Goal: Task Accomplishment & Management: Use online tool/utility

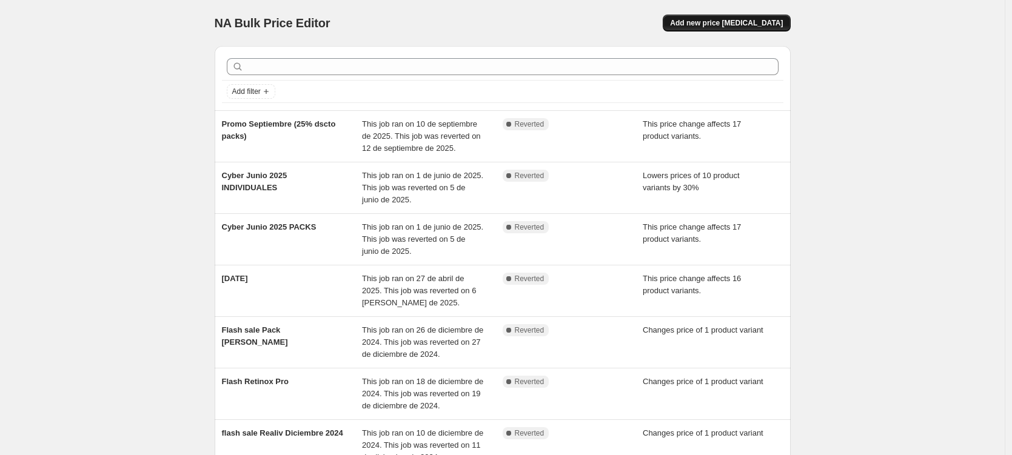
click at [773, 24] on span "Add new price [MEDICAL_DATA]" at bounding box center [726, 23] width 113 height 10
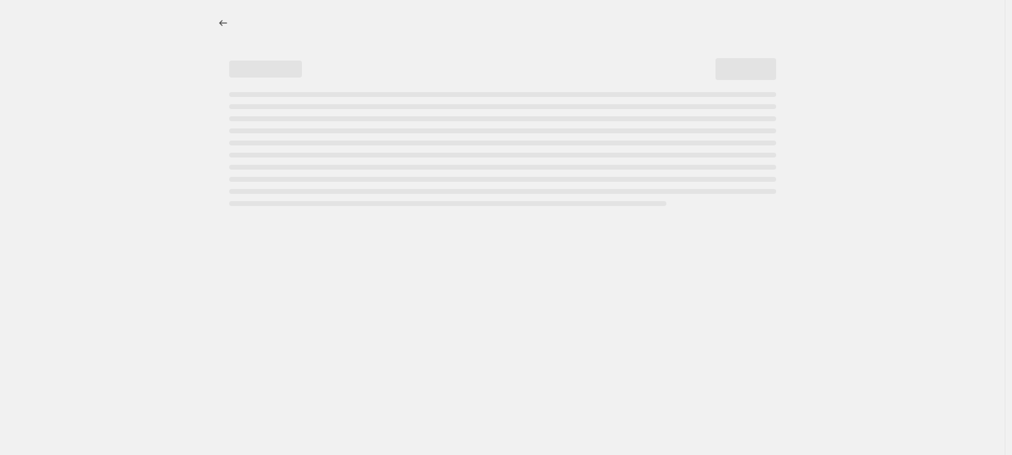
select select "percentage"
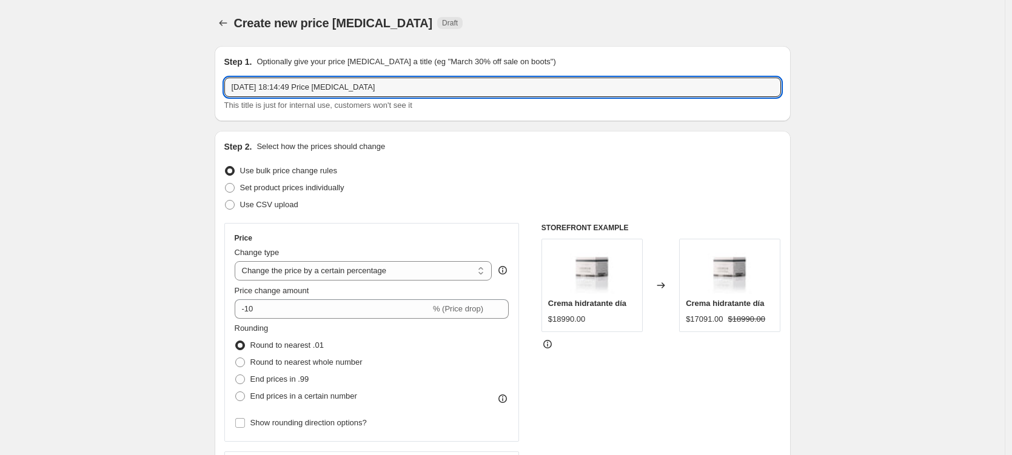
drag, startPoint x: 394, startPoint y: 88, endPoint x: 200, endPoint y: 89, distance: 194.1
type input "CYBER OCTUBRE 2025 30% OFF EN TODO"
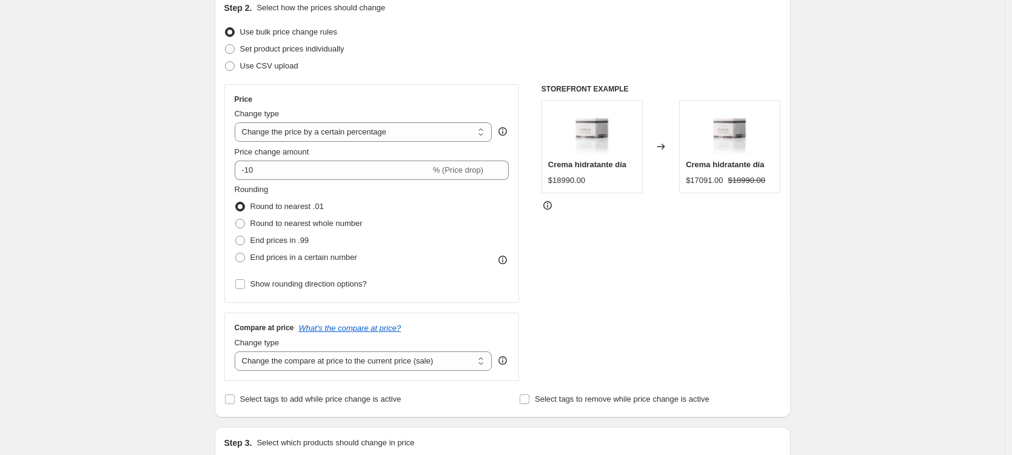
scroll to position [139, 0]
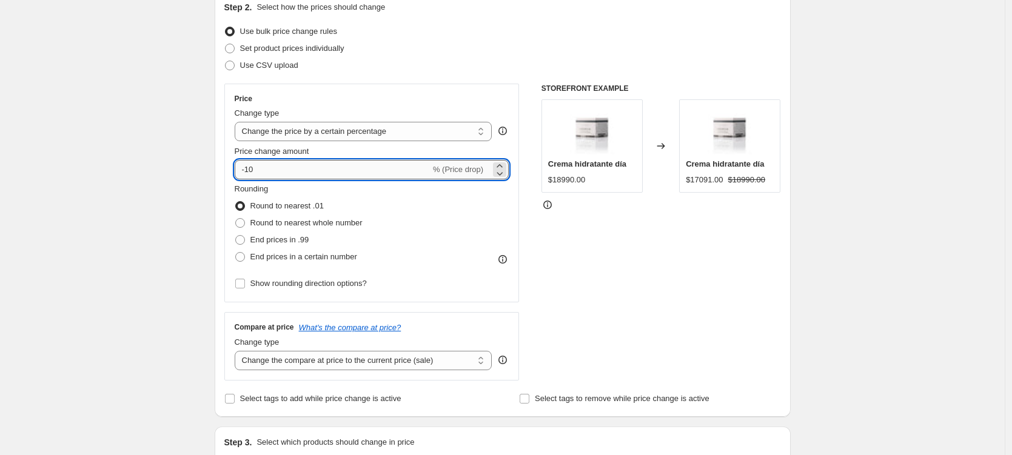
drag, startPoint x: 266, startPoint y: 168, endPoint x: 249, endPoint y: 169, distance: 17.6
click at [249, 169] on input "-10" at bounding box center [333, 169] width 196 height 19
type input "-30"
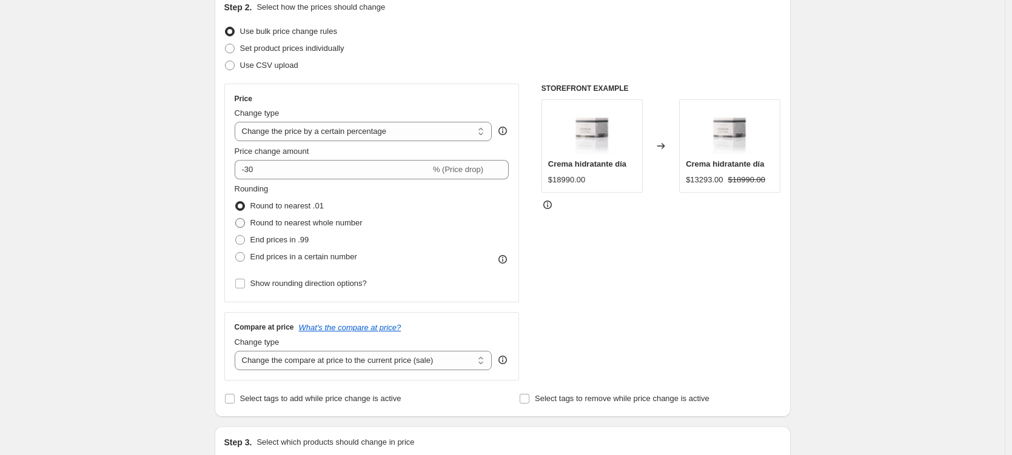
click at [241, 224] on span at bounding box center [240, 223] width 10 height 10
click at [236, 219] on input "Round to nearest whole number" at bounding box center [235, 218] width 1 height 1
radio input "true"
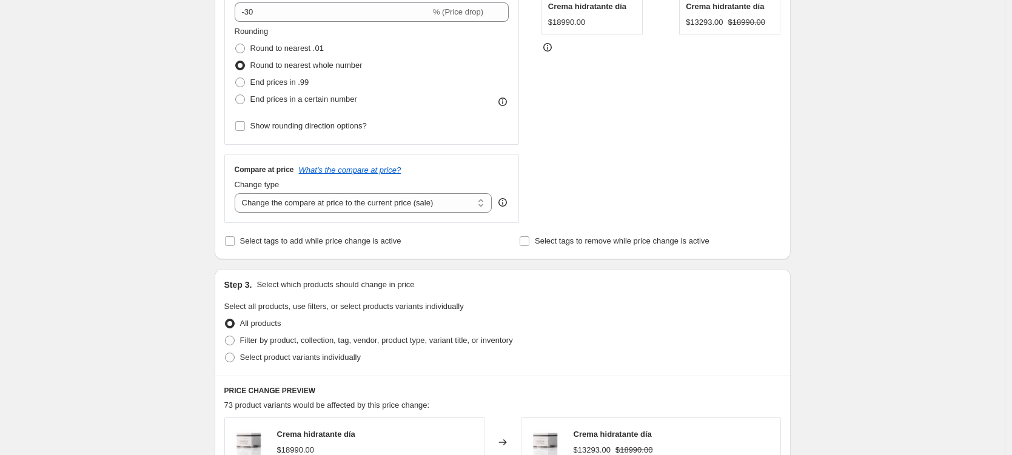
scroll to position [49, 0]
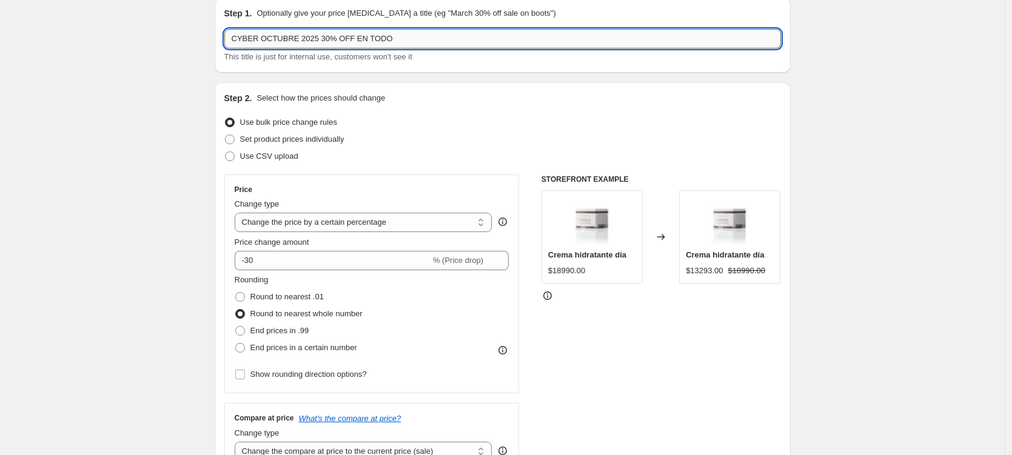
drag, startPoint x: 423, startPoint y: 38, endPoint x: 344, endPoint y: 41, distance: 79.5
click at [344, 41] on input "CYBER OCTUBRE 2025 30% OFF EN TODO" at bounding box center [502, 38] width 557 height 19
type input "CYBER OCTUBRE 2025 30% INDIVIDUALES"
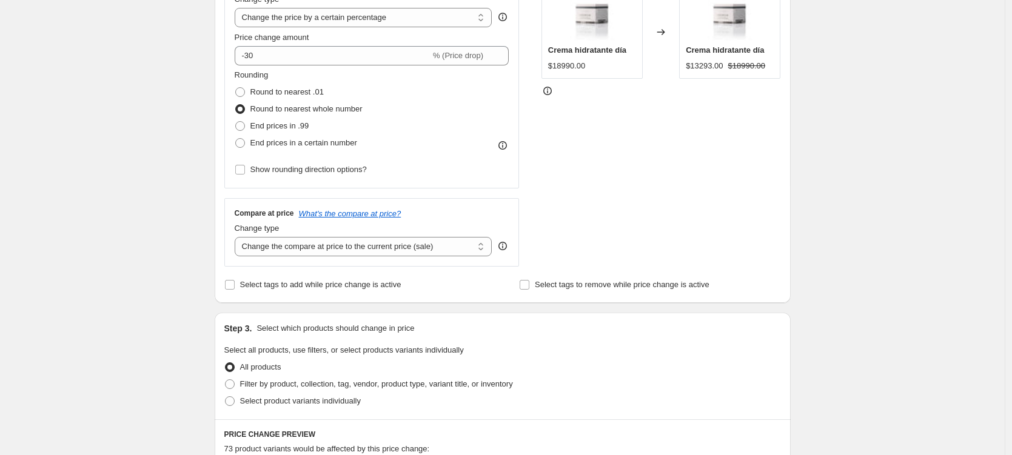
scroll to position [258, 0]
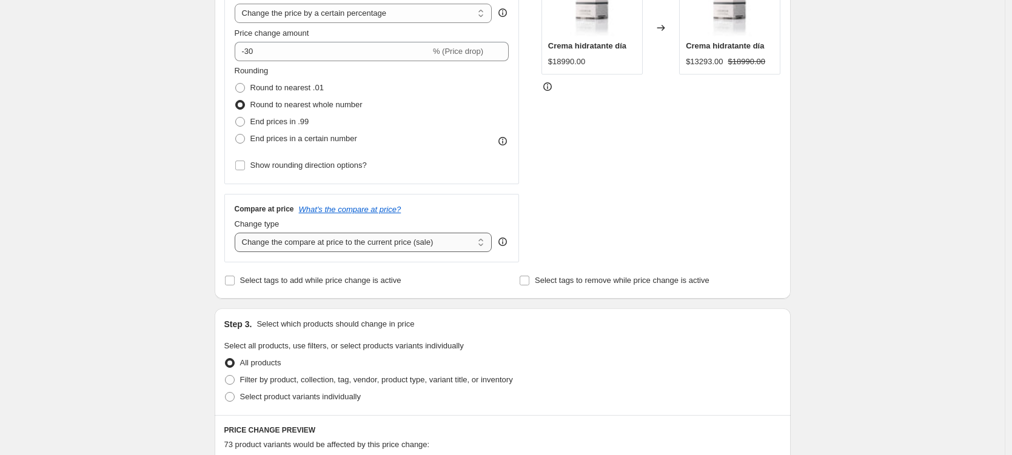
click at [302, 244] on select "Change the compare at price to the current price (sale) Change the compare at p…" at bounding box center [364, 242] width 258 height 19
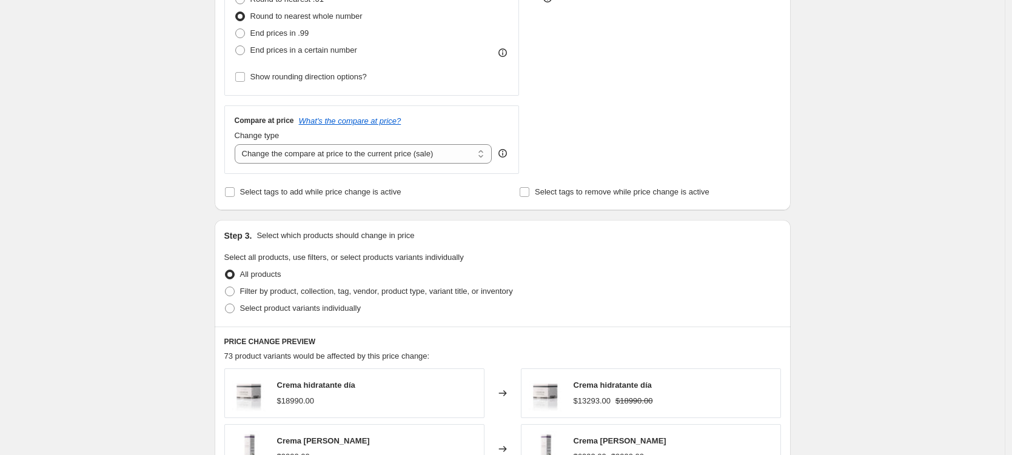
scroll to position [368, 0]
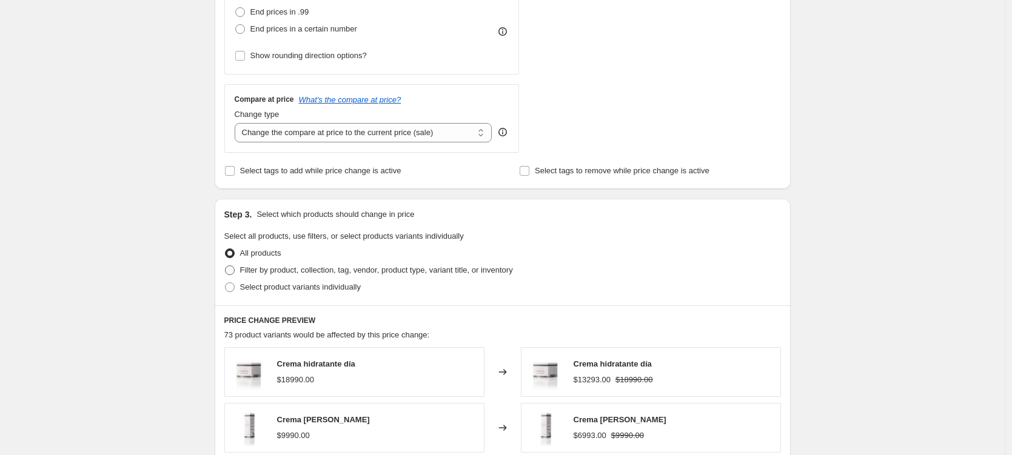
click at [235, 269] on span at bounding box center [230, 271] width 10 height 10
click at [226, 266] on input "Filter by product, collection, tag, vendor, product type, variant title, or inv…" at bounding box center [225, 266] width 1 height 1
radio input "true"
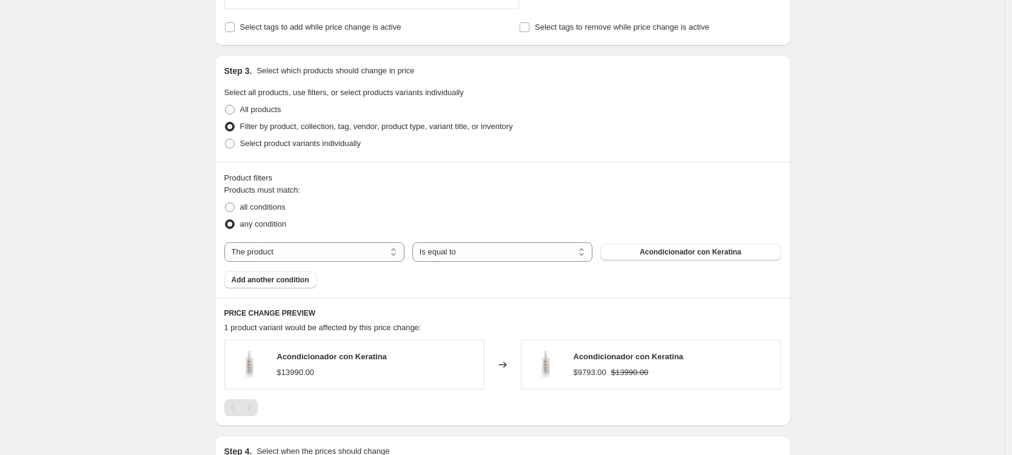
scroll to position [512, 0]
click at [362, 246] on select "The product The product's collection The product's tag The product's vendor The…" at bounding box center [314, 250] width 180 height 19
select select "collection"
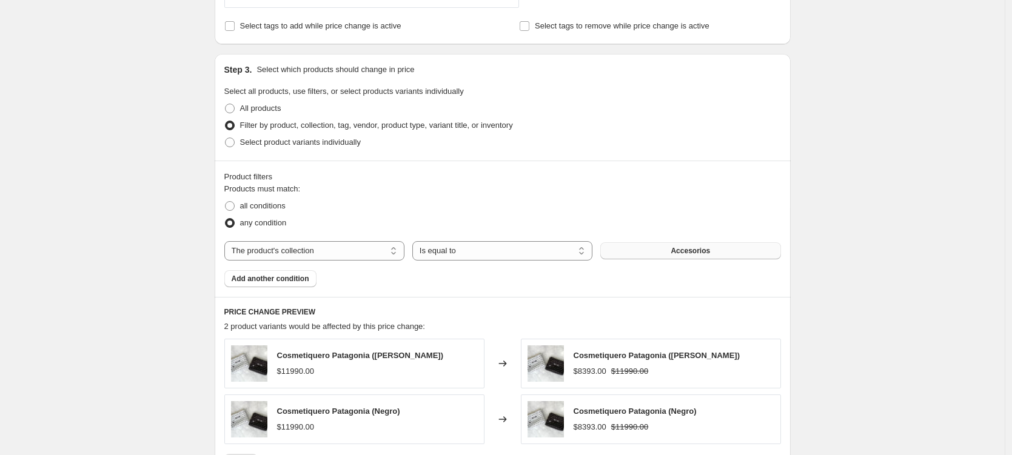
click at [662, 250] on button "Accesorios" at bounding box center [690, 251] width 180 height 17
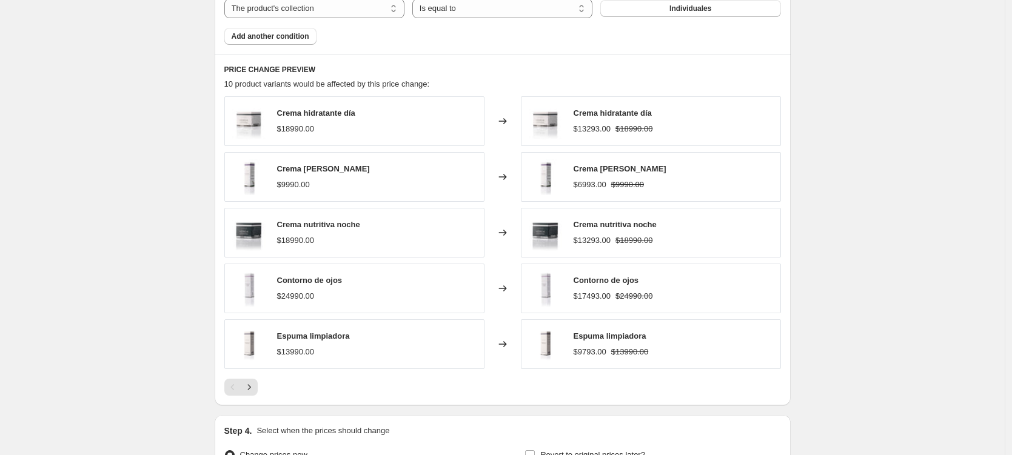
scroll to position [775, 0]
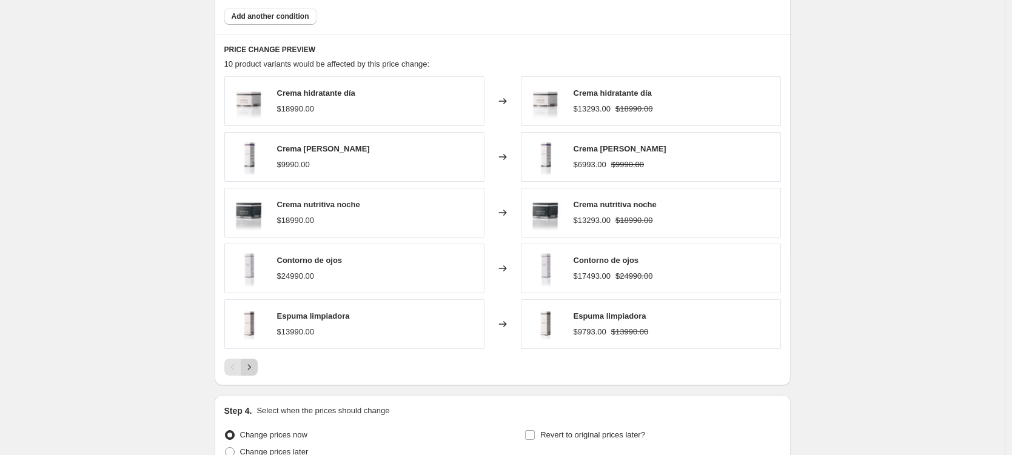
click at [255, 365] on icon "Next" at bounding box center [249, 367] width 12 height 12
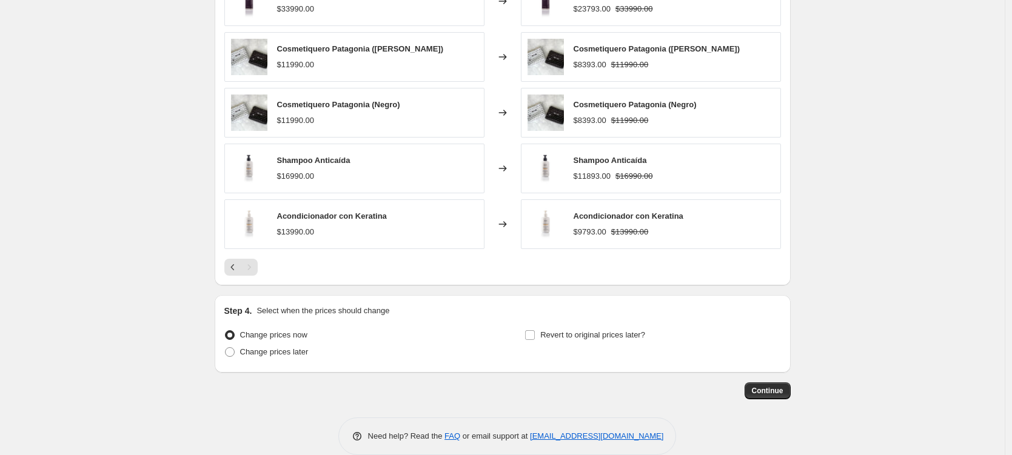
scroll to position [876, 0]
click at [232, 352] on span at bounding box center [230, 352] width 10 height 10
click at [226, 348] on input "Change prices later" at bounding box center [225, 347] width 1 height 1
radio input "true"
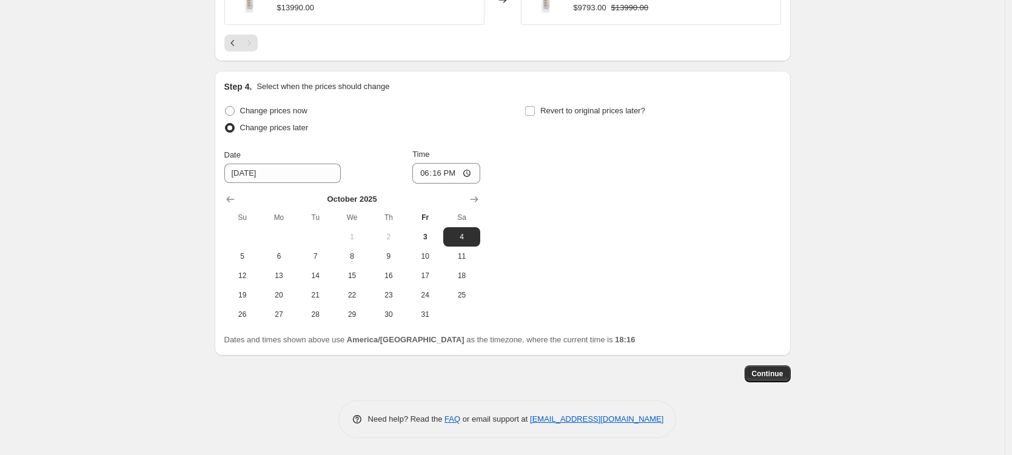
scroll to position [1101, 0]
click at [289, 254] on span "6" at bounding box center [279, 255] width 27 height 10
type input "[DATE]"
click at [438, 173] on input "18:16" at bounding box center [446, 172] width 68 height 21
click at [452, 172] on input "00:16" at bounding box center [446, 172] width 68 height 21
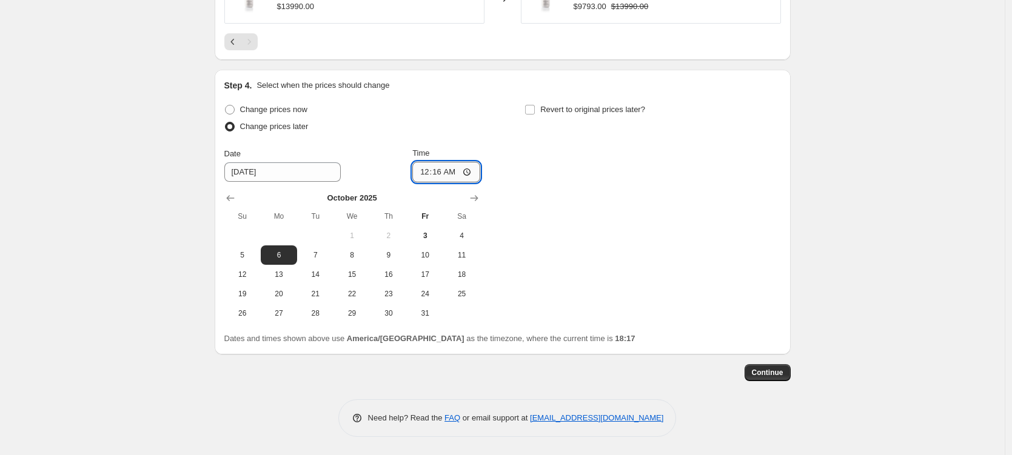
type input "00:00"
click at [532, 109] on input "Revert to original prices later?" at bounding box center [530, 110] width 10 height 10
checkbox input "true"
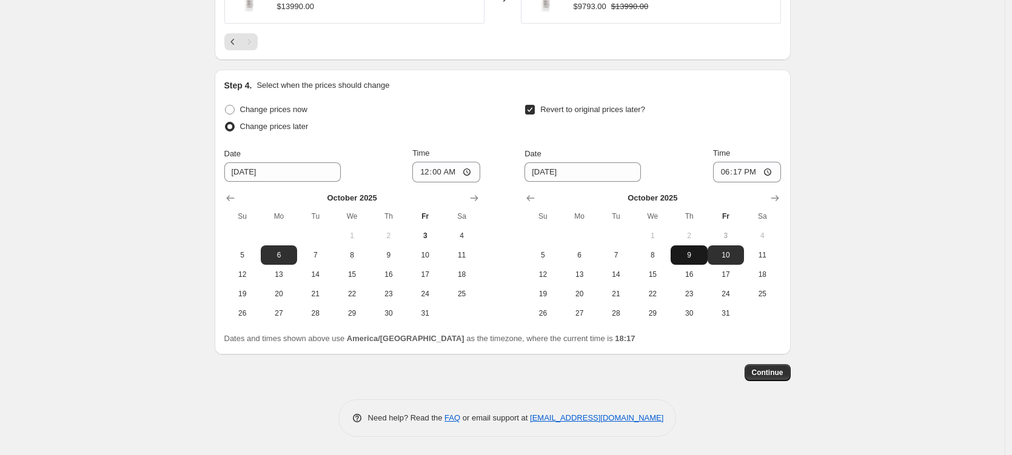
click at [691, 258] on span "9" at bounding box center [689, 255] width 27 height 10
type input "[DATE]"
click at [742, 172] on input "18:17" at bounding box center [747, 172] width 68 height 21
type input "00:00"
click at [715, 152] on div "Date [DATE] Time 00:00" at bounding box center [653, 164] width 256 height 35
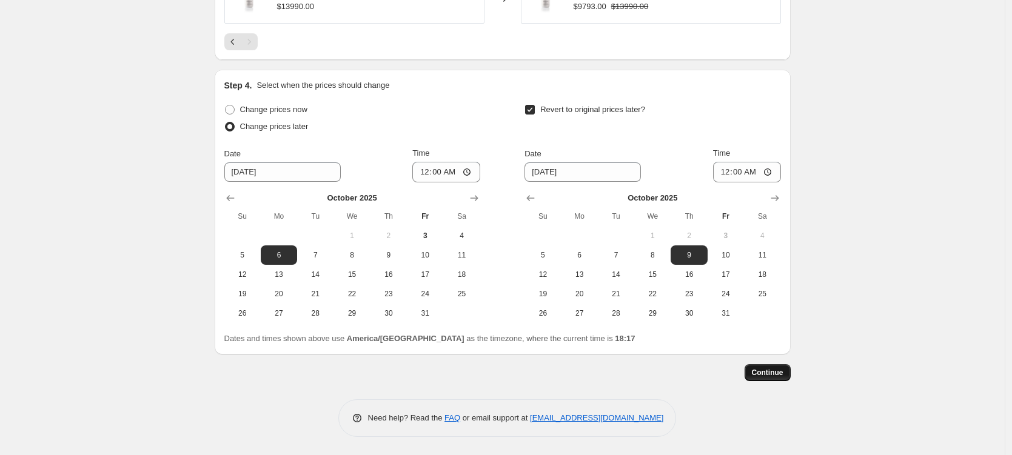
click at [767, 373] on span "Continue" at bounding box center [768, 373] width 32 height 10
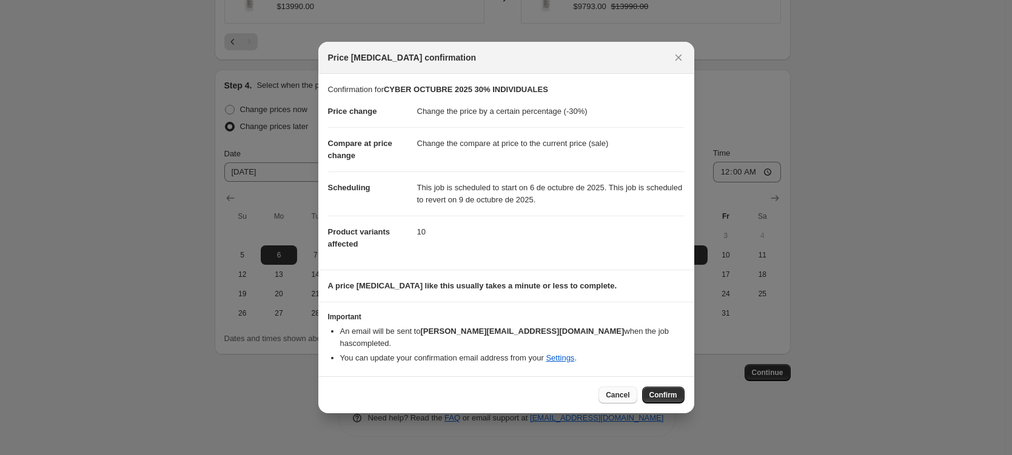
click at [630, 390] on button "Cancel" at bounding box center [618, 395] width 38 height 17
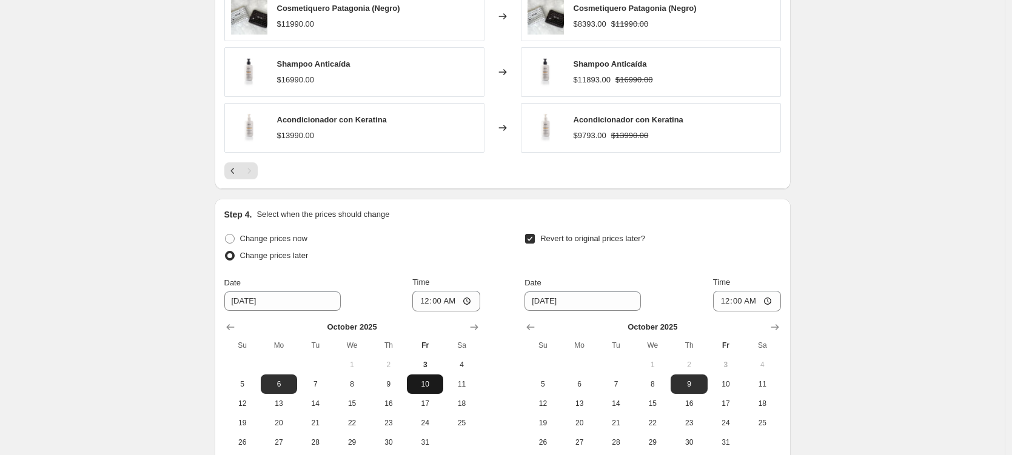
scroll to position [1101, 0]
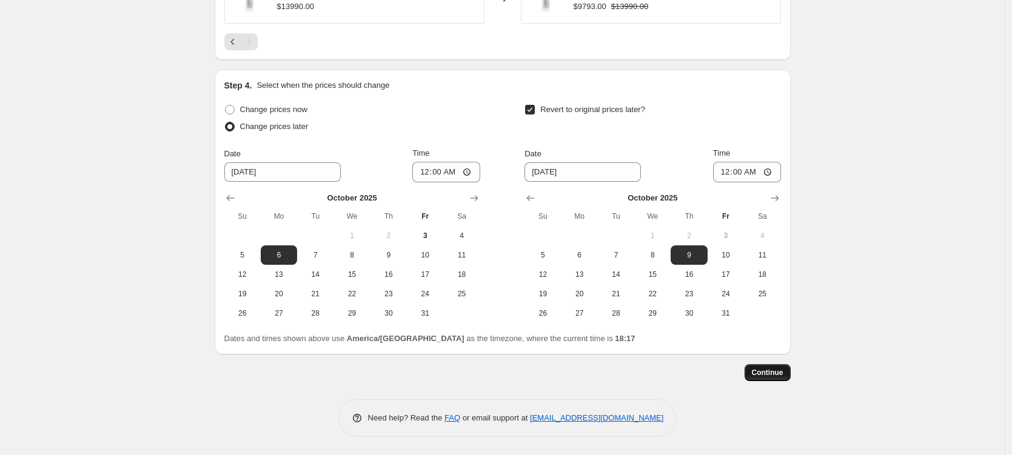
click at [759, 375] on span "Continue" at bounding box center [768, 373] width 32 height 10
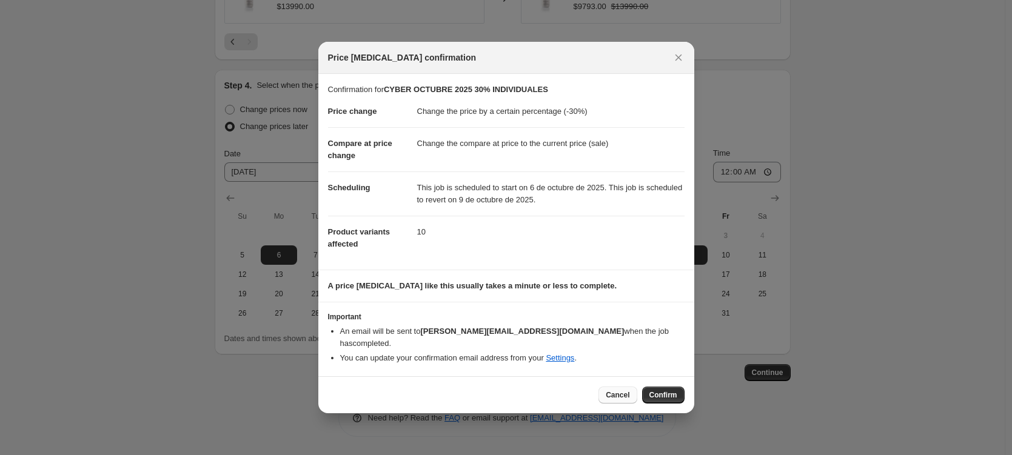
click at [625, 391] on span "Cancel" at bounding box center [618, 396] width 24 height 10
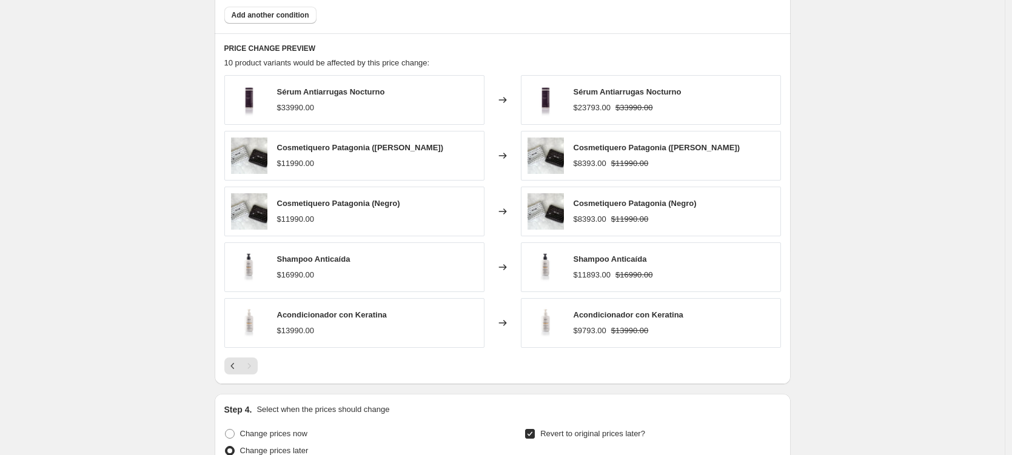
scroll to position [757, 0]
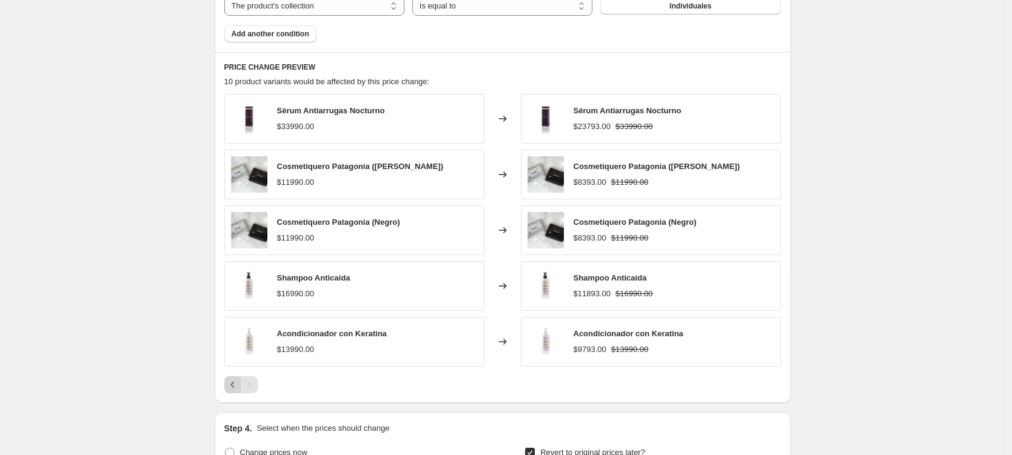
click at [230, 385] on icon "Previous" at bounding box center [233, 385] width 12 height 12
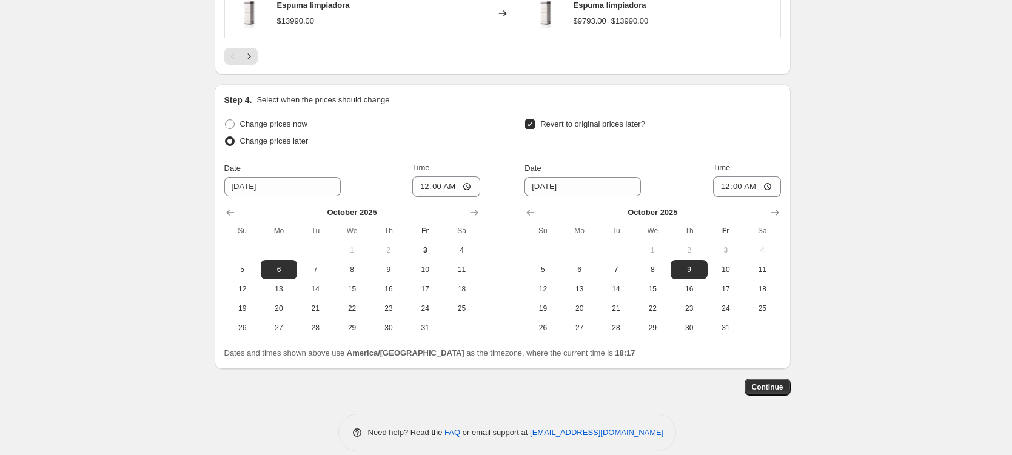
scroll to position [1101, 0]
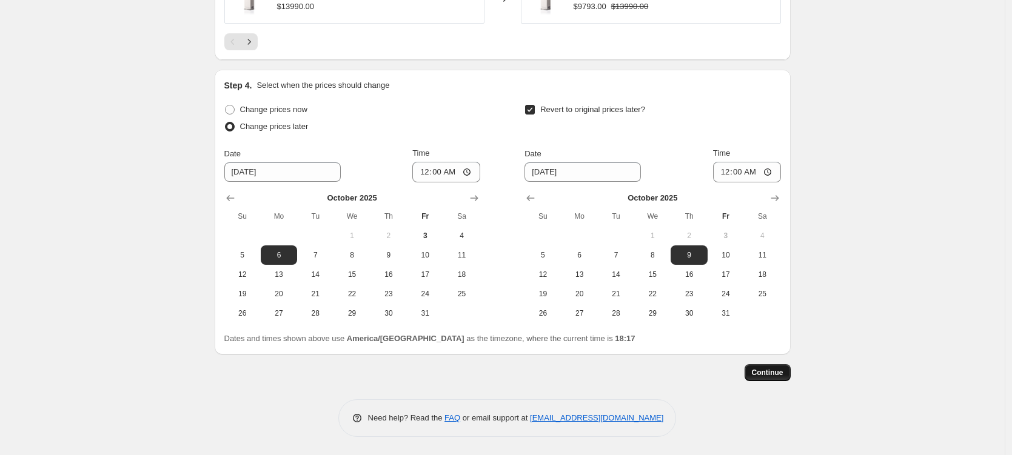
click at [773, 377] on span "Continue" at bounding box center [768, 373] width 32 height 10
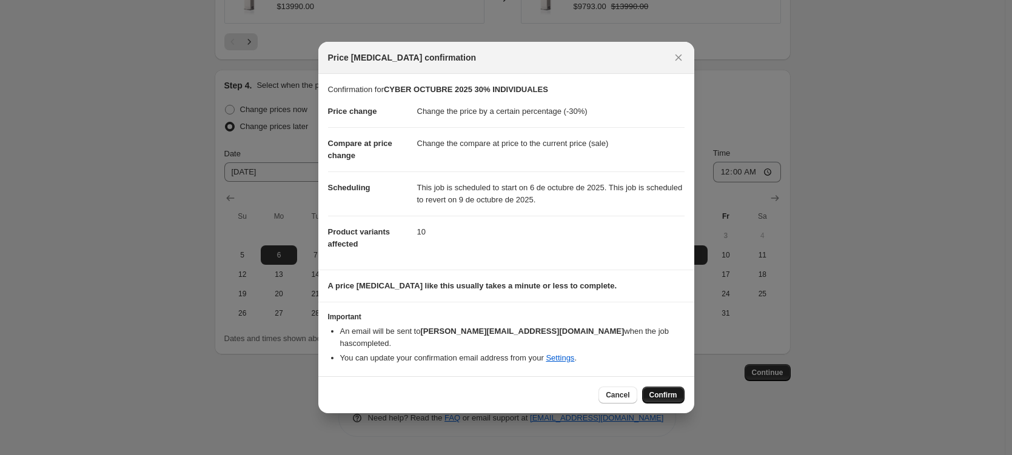
click at [659, 391] on span "Confirm" at bounding box center [664, 396] width 28 height 10
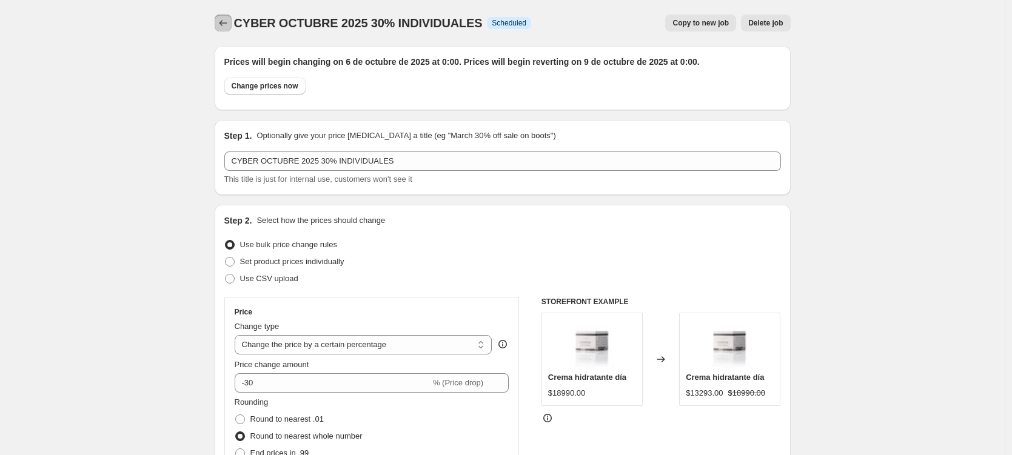
click at [222, 24] on icon "Price change jobs" at bounding box center [223, 23] width 12 height 12
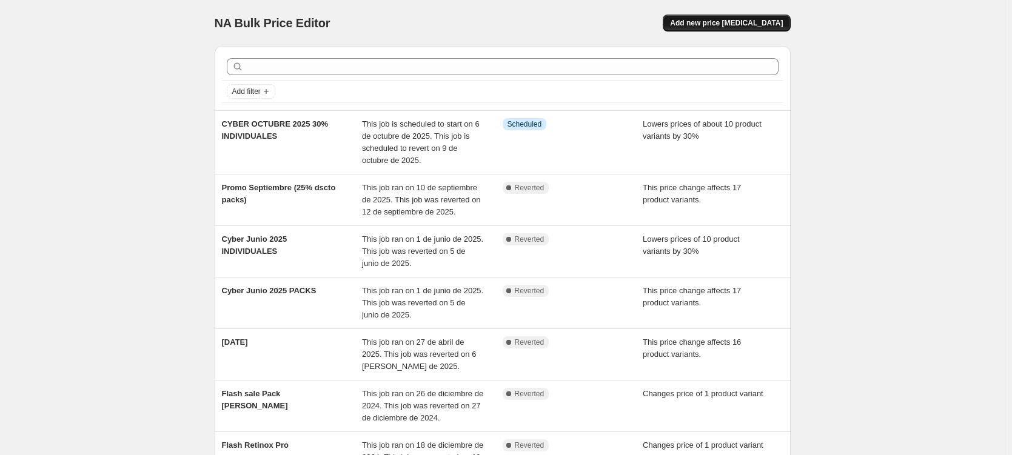
click at [724, 24] on span "Add new price [MEDICAL_DATA]" at bounding box center [726, 23] width 113 height 10
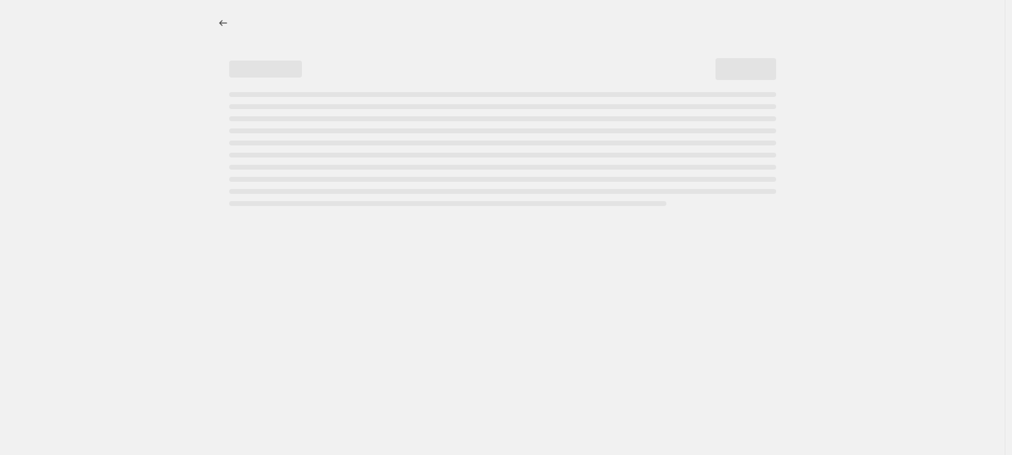
select select "percentage"
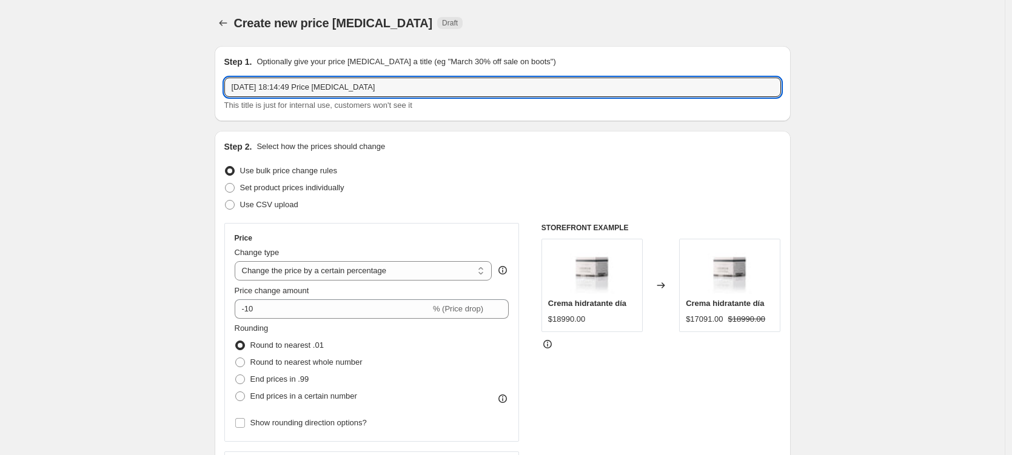
drag, startPoint x: 408, startPoint y: 89, endPoint x: 213, endPoint y: 90, distance: 194.7
type input "CYBER OCTUBRE 2025 30% PACKS PROMOCIONALES"
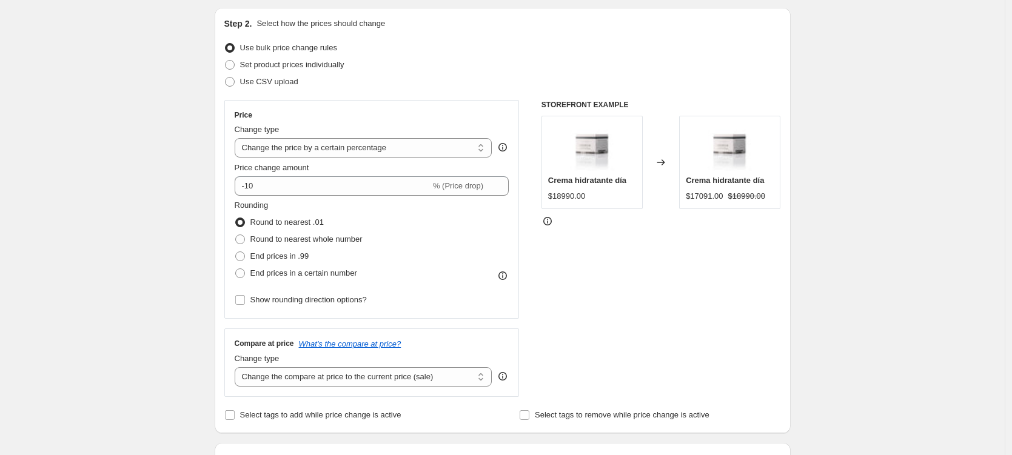
scroll to position [142, 0]
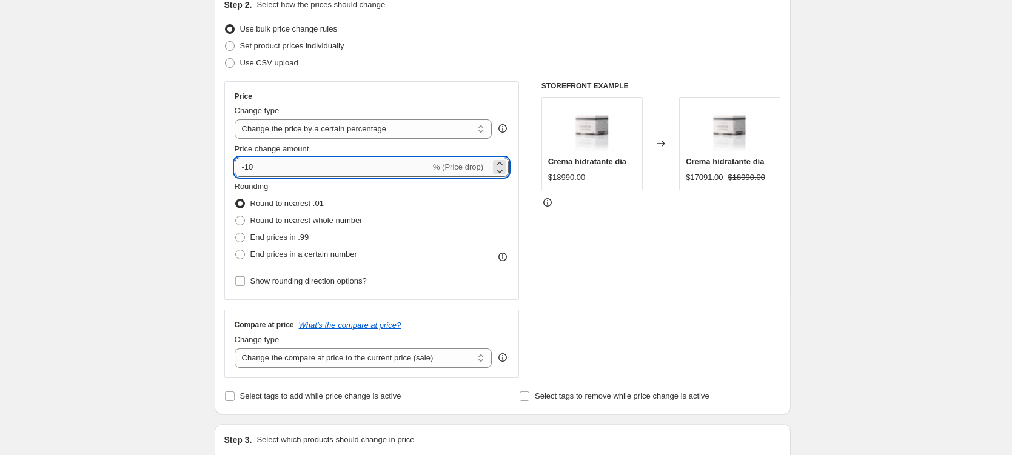
drag, startPoint x: 259, startPoint y: 169, endPoint x: 248, endPoint y: 169, distance: 10.9
click at [248, 169] on input "-10" at bounding box center [333, 167] width 196 height 19
type input "-30"
click at [187, 164] on div "Create new price [MEDICAL_DATA]. This page is ready Create new price [MEDICAL_D…" at bounding box center [502, 464] width 1005 height 1212
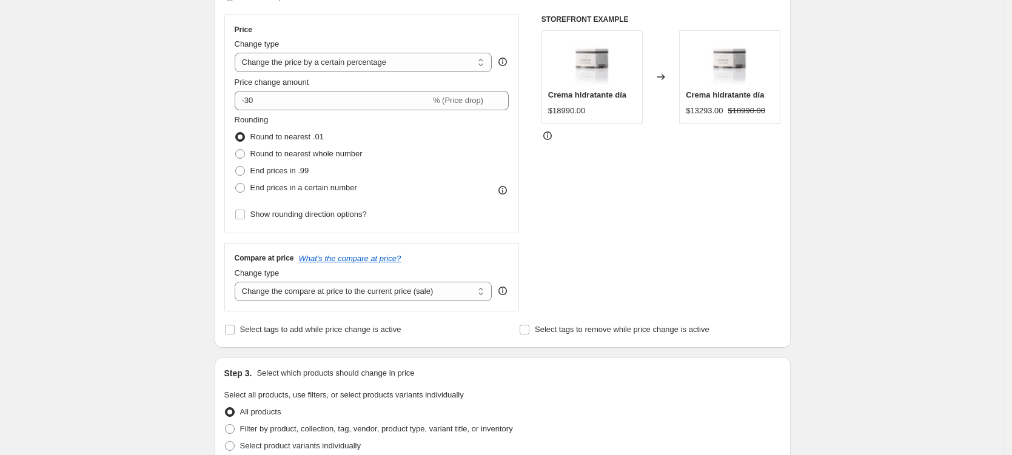
scroll to position [217, 0]
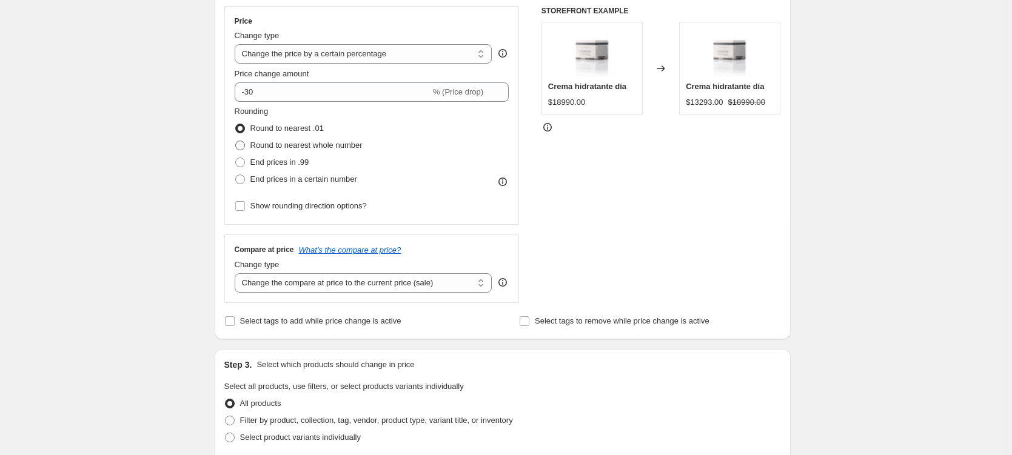
click at [238, 144] on span at bounding box center [240, 146] width 10 height 10
click at [236, 141] on input "Round to nearest whole number" at bounding box center [235, 141] width 1 height 1
radio input "true"
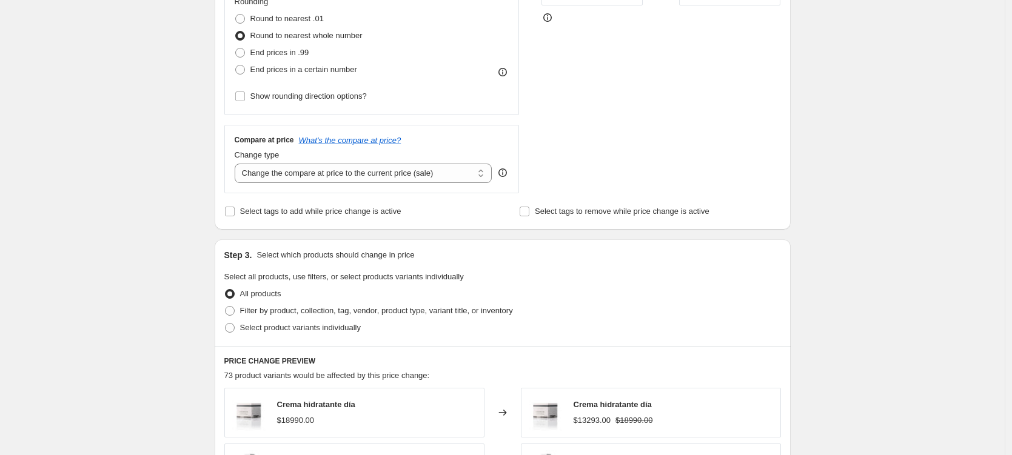
scroll to position [332, 0]
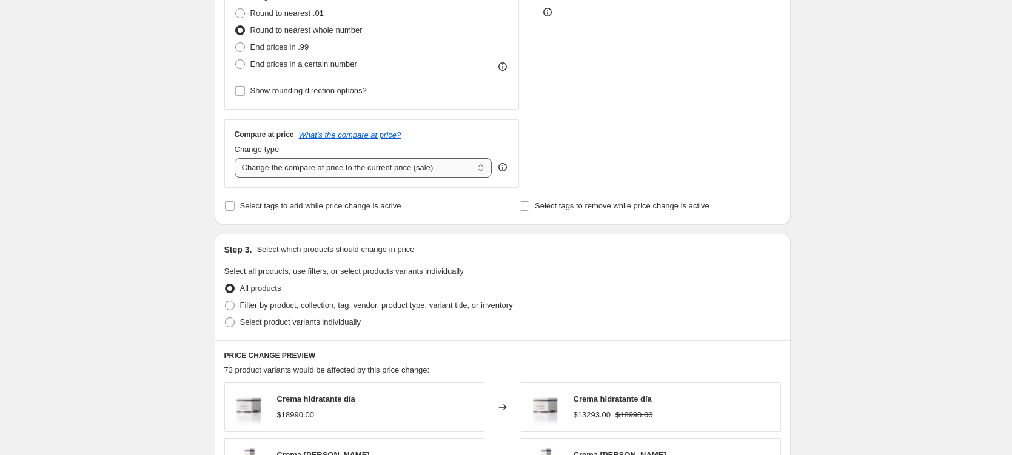
click at [267, 167] on select "Change the compare at price to the current price (sale) Change the compare at p…" at bounding box center [364, 167] width 258 height 19
select select "no_change"
click at [287, 170] on select "Change the compare at price to the current price (sale) Change the compare at p…" at bounding box center [364, 167] width 258 height 19
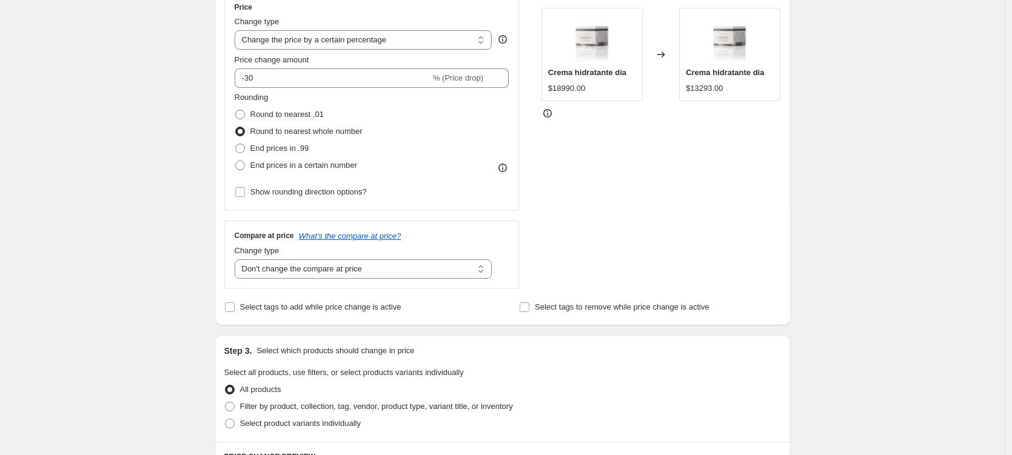
scroll to position [219, 0]
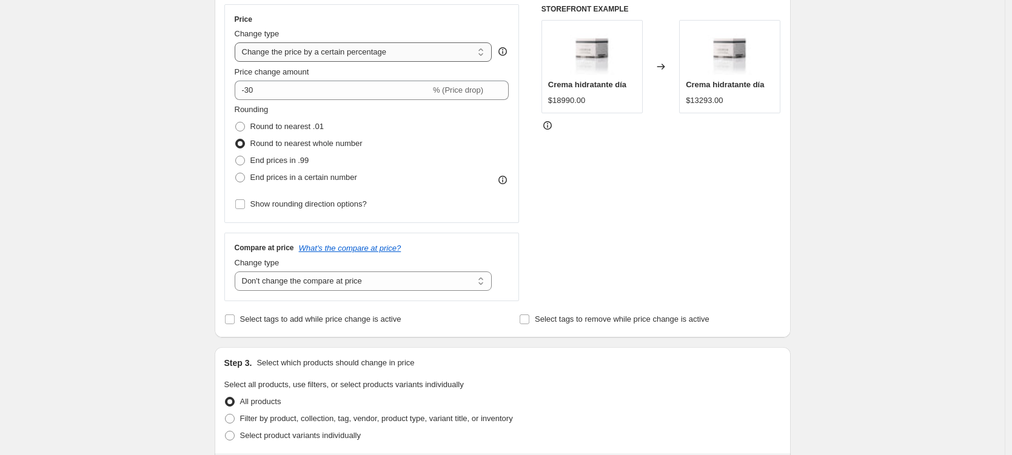
click at [281, 50] on select "Change the price to a certain amount Change the price by a certain amount Chang…" at bounding box center [364, 51] width 258 height 19
select select "pcap"
type input "-20"
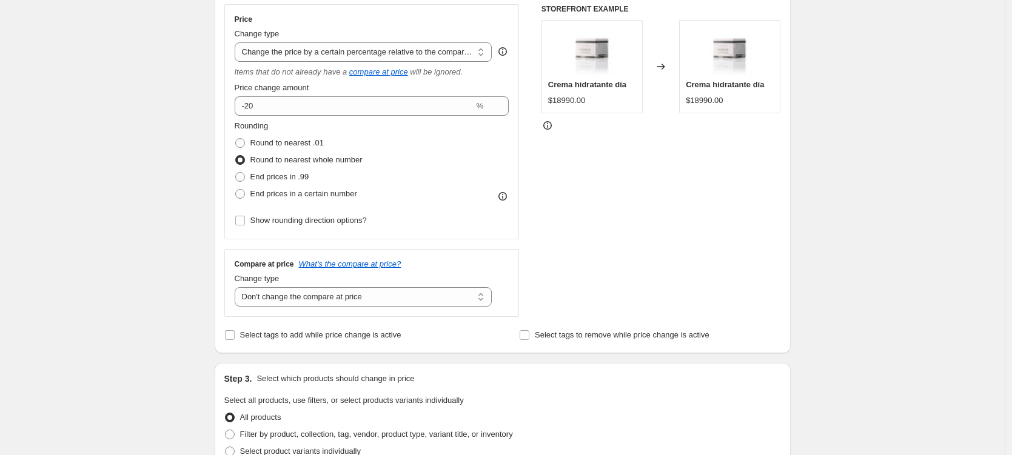
click at [187, 146] on div "Create new price [MEDICAL_DATA]. This page is ready Create new price [MEDICAL_D…" at bounding box center [502, 395] width 1005 height 1228
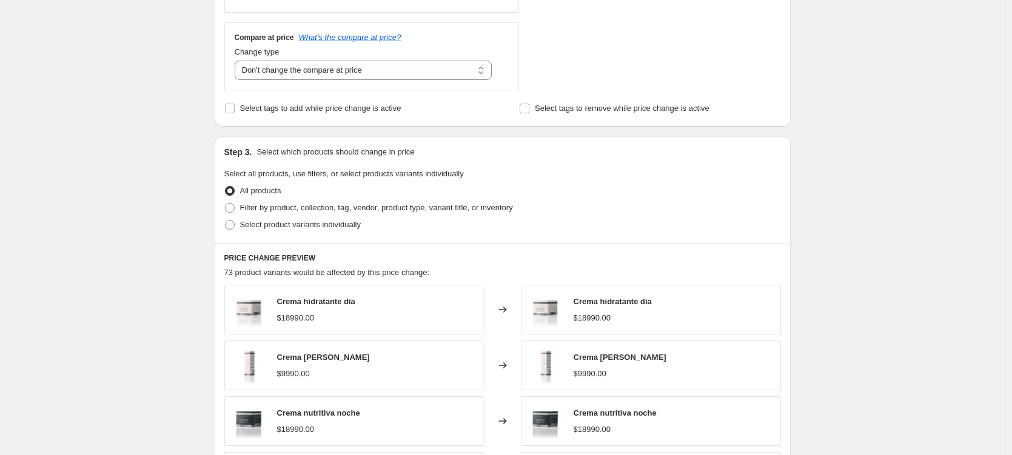
scroll to position [467, 0]
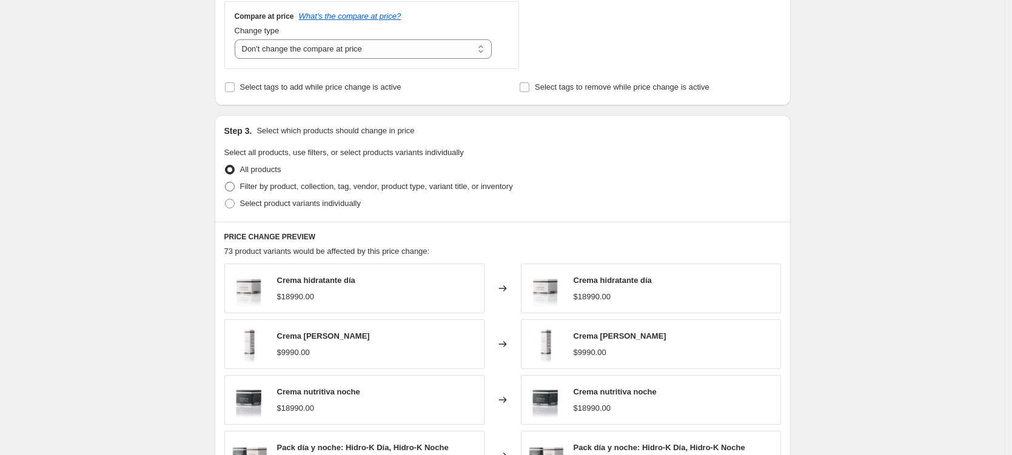
click at [235, 185] on span at bounding box center [230, 187] width 10 height 10
click at [226, 183] on input "Filter by product, collection, tag, vendor, product type, variant title, or inv…" at bounding box center [225, 182] width 1 height 1
radio input "true"
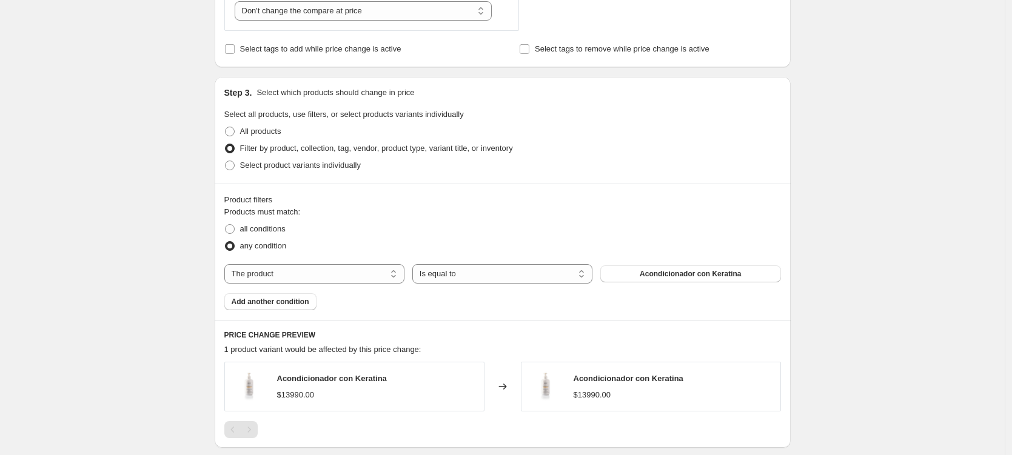
scroll to position [531, 0]
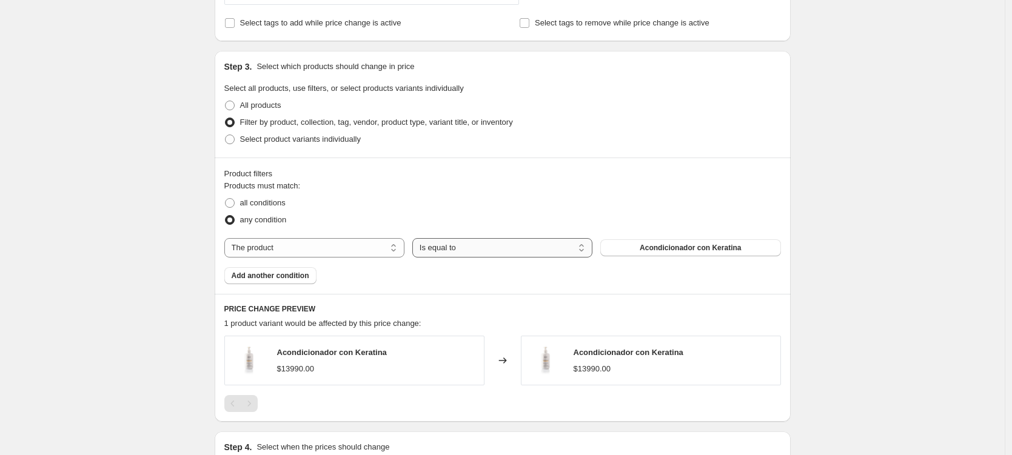
click at [478, 243] on select "Is equal to Is not equal to" at bounding box center [502, 247] width 180 height 19
click at [315, 245] on select "The product The product's collection The product's tag The product's vendor The…" at bounding box center [314, 247] width 180 height 19
select select "collection"
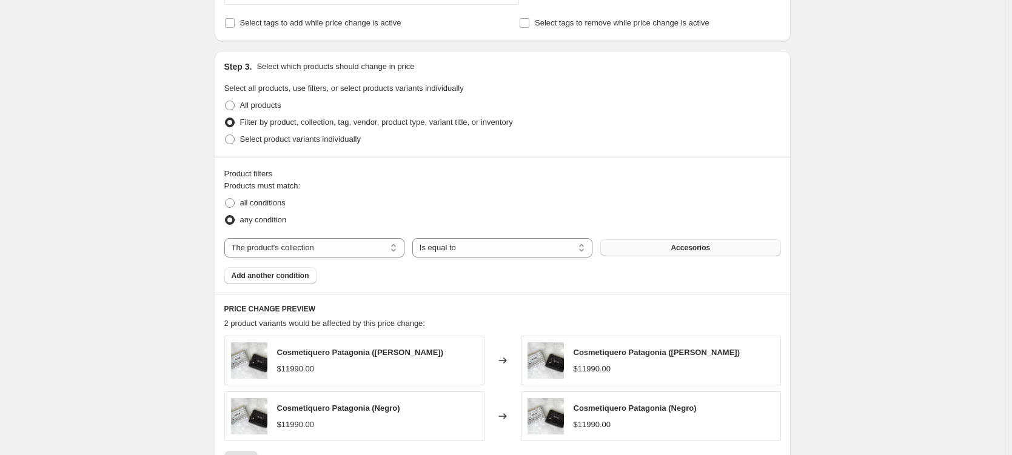
click at [643, 247] on button "Accesorios" at bounding box center [690, 248] width 180 height 17
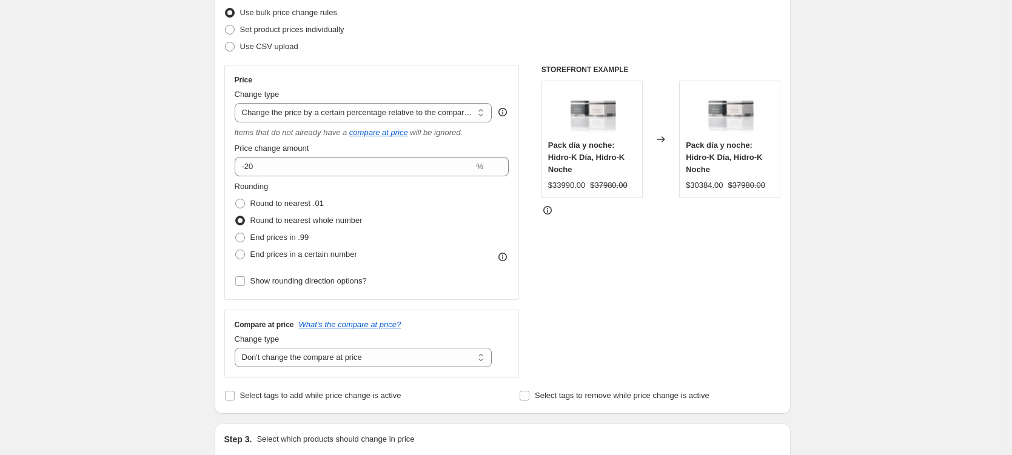
scroll to position [158, 0]
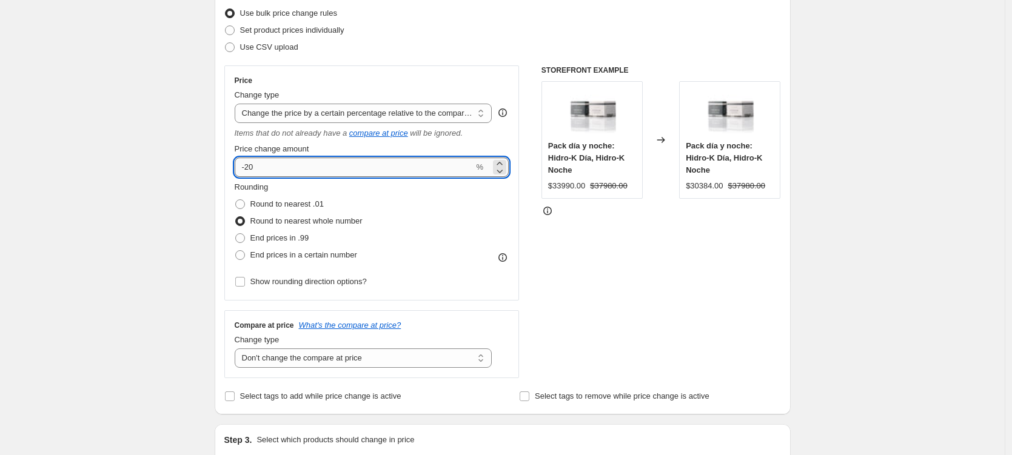
drag, startPoint x: 251, startPoint y: 169, endPoint x: 261, endPoint y: 169, distance: 10.3
click at [269, 169] on input "-20" at bounding box center [355, 167] width 240 height 19
drag, startPoint x: 253, startPoint y: 169, endPoint x: 263, endPoint y: 169, distance: 9.7
click at [263, 169] on input "-20" at bounding box center [355, 167] width 240 height 19
type input "-30"
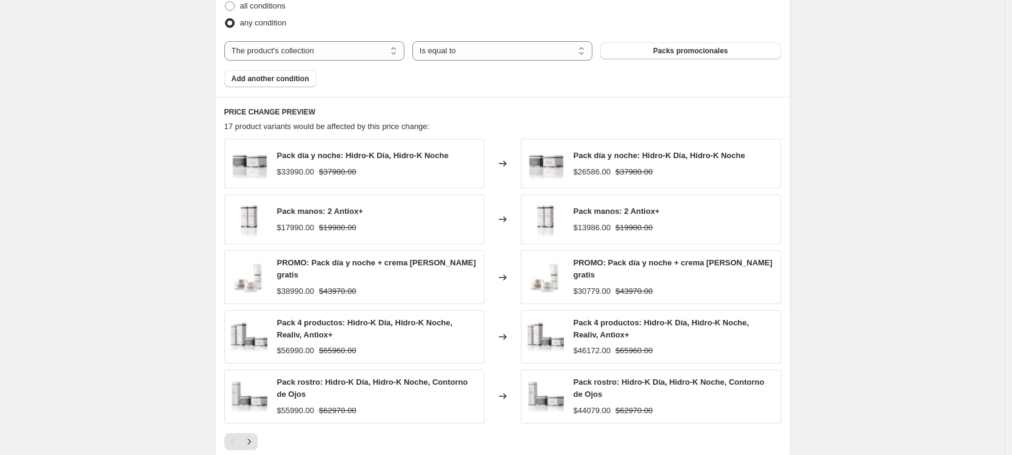
scroll to position [754, 0]
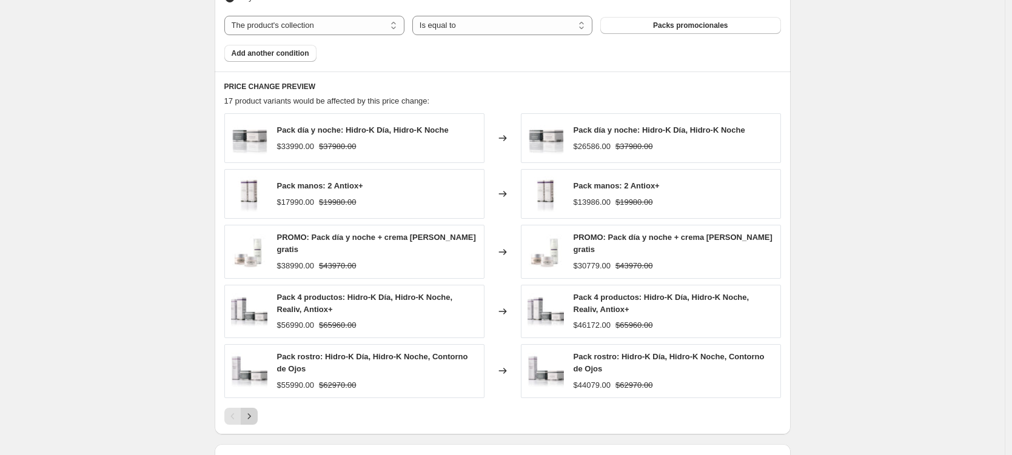
click at [252, 412] on icon "Next" at bounding box center [249, 417] width 12 height 12
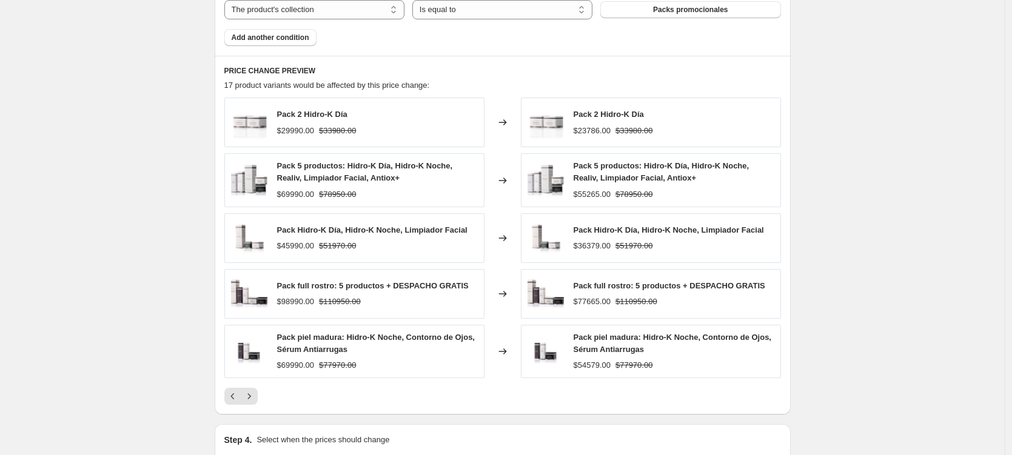
scroll to position [917, 0]
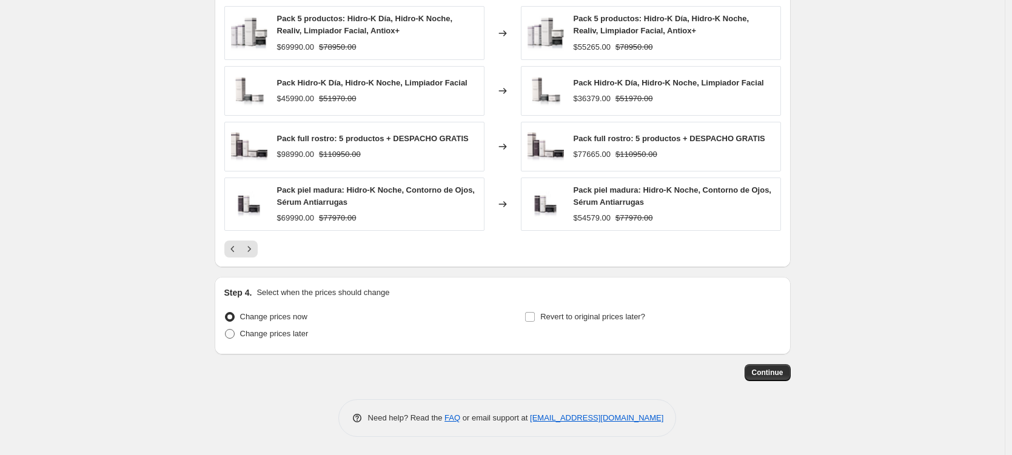
click at [264, 333] on span "Change prices later" at bounding box center [274, 333] width 69 height 9
click at [226, 330] on input "Change prices later" at bounding box center [225, 329] width 1 height 1
radio input "true"
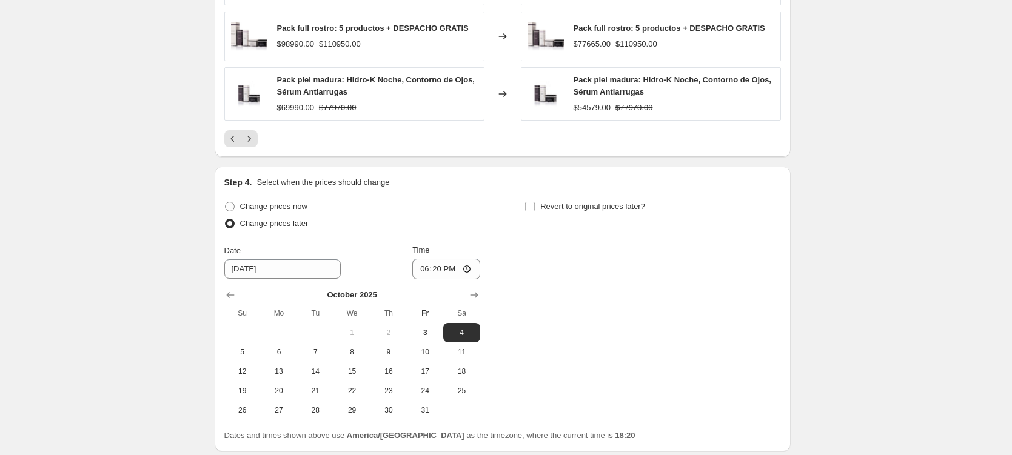
scroll to position [1097, 0]
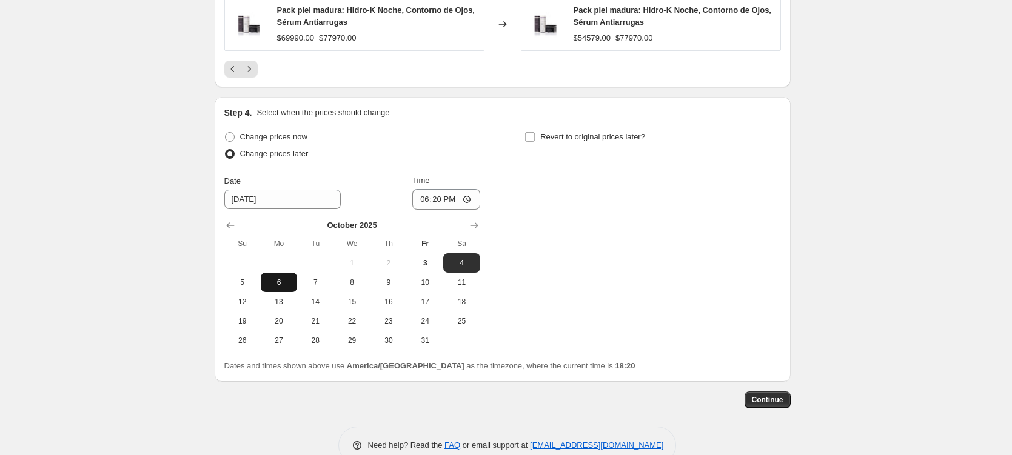
click at [285, 285] on span "6" at bounding box center [279, 283] width 27 height 10
type input "[DATE]"
click at [438, 198] on input "18:20" at bounding box center [446, 199] width 68 height 21
click at [454, 200] on input "00:20" at bounding box center [446, 199] width 68 height 21
type input "00:00"
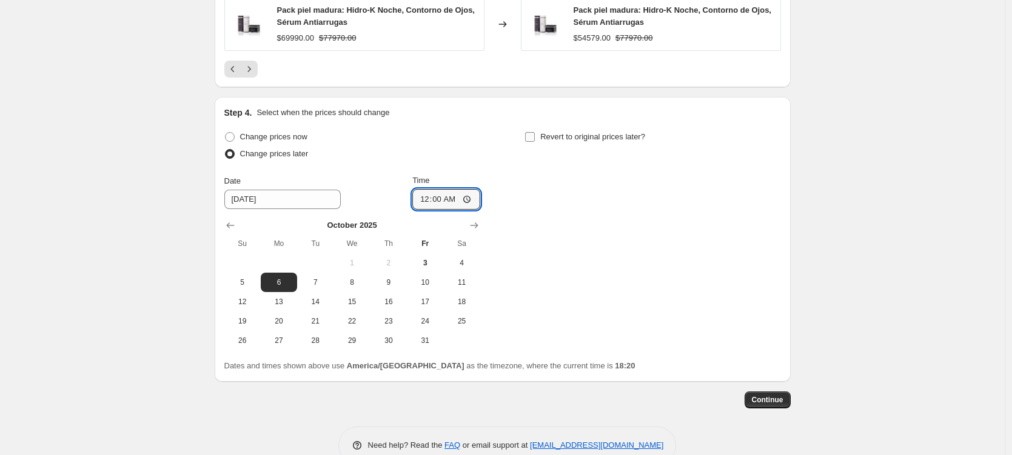
click at [534, 138] on input "Revert to original prices later?" at bounding box center [530, 137] width 10 height 10
checkbox input "true"
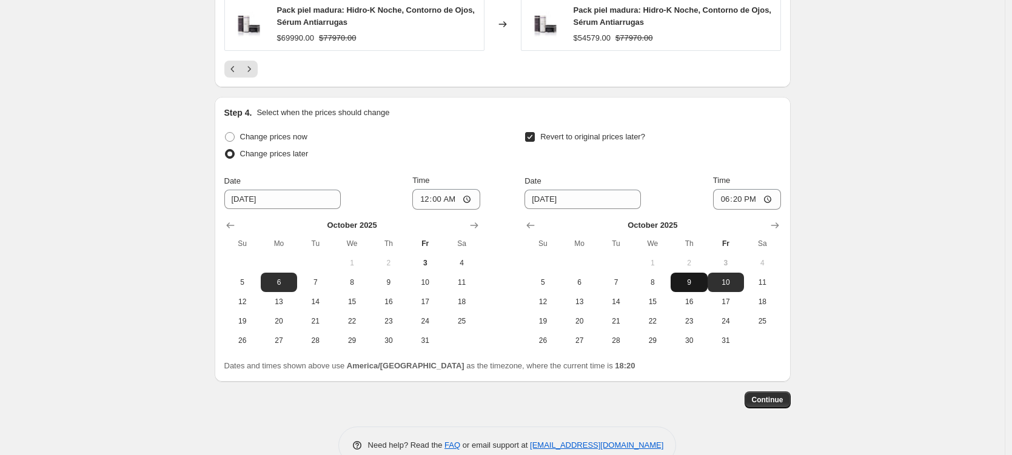
click at [694, 281] on span "9" at bounding box center [689, 283] width 27 height 10
type input "[DATE]"
click at [740, 200] on input "18:20" at bounding box center [747, 199] width 68 height 21
type input "00:00"
click at [764, 158] on div "Revert to original prices later?" at bounding box center [653, 147] width 256 height 36
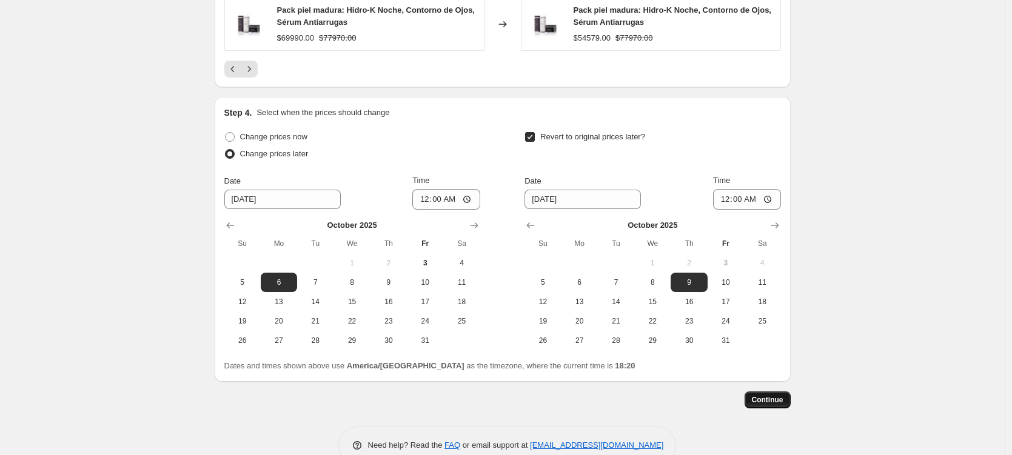
click at [773, 406] on button "Continue" at bounding box center [768, 400] width 46 height 17
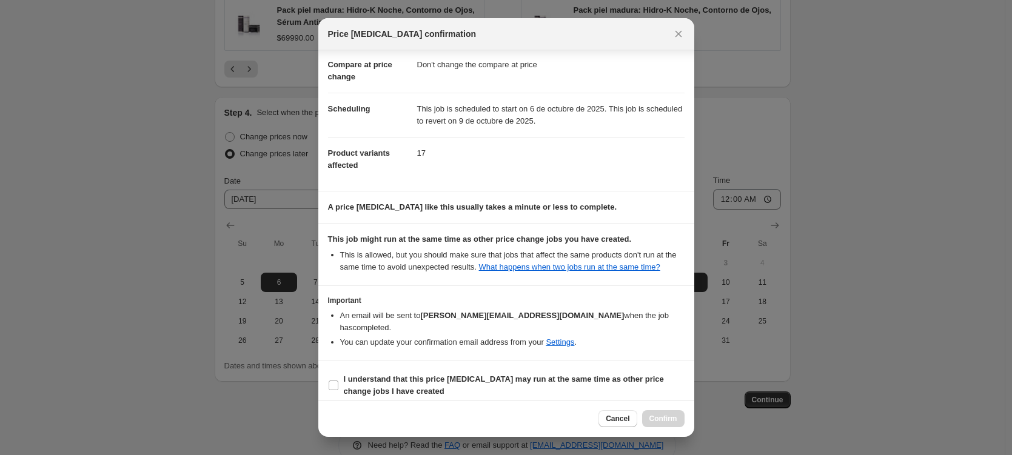
scroll to position [77, 0]
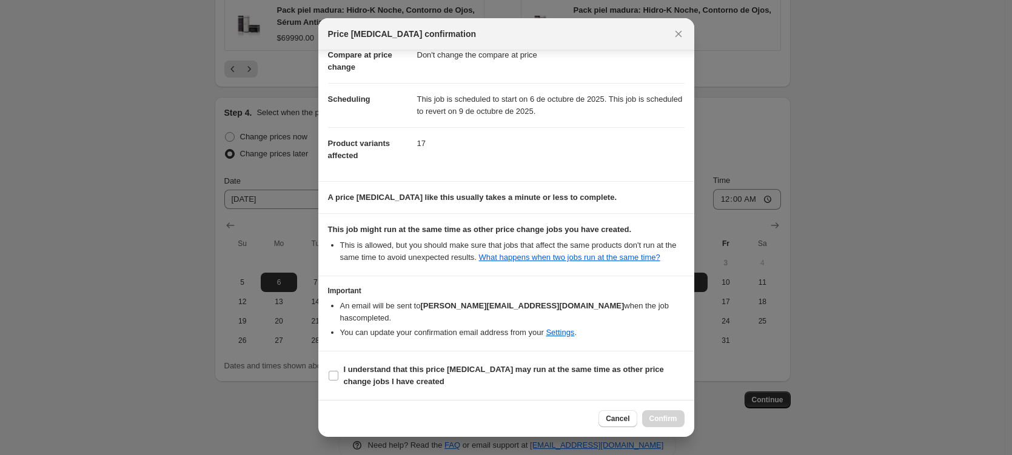
click at [481, 276] on section "This job might run at the same time as other price change jobs you have created…" at bounding box center [506, 245] width 376 height 62
drag, startPoint x: 337, startPoint y: 375, endPoint x: 357, endPoint y: 374, distance: 20.1
click at [337, 375] on input "I understand that this price [MEDICAL_DATA] may run at the same time as other p…" at bounding box center [334, 376] width 10 height 10
checkbox input "true"
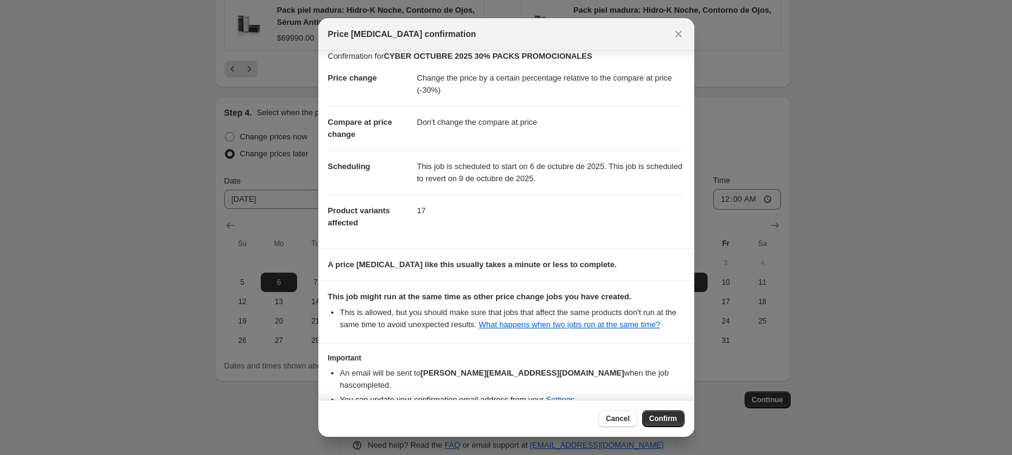
scroll to position [0, 0]
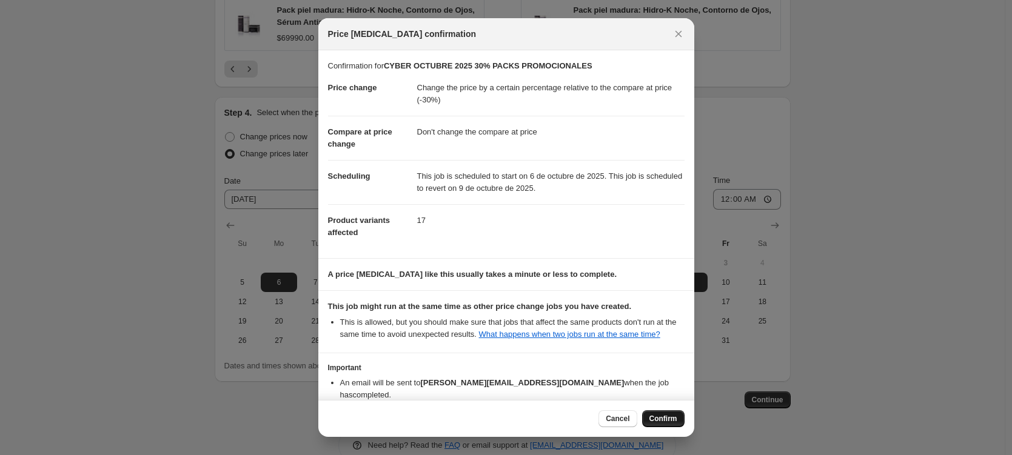
click at [670, 416] on span "Confirm" at bounding box center [664, 419] width 28 height 10
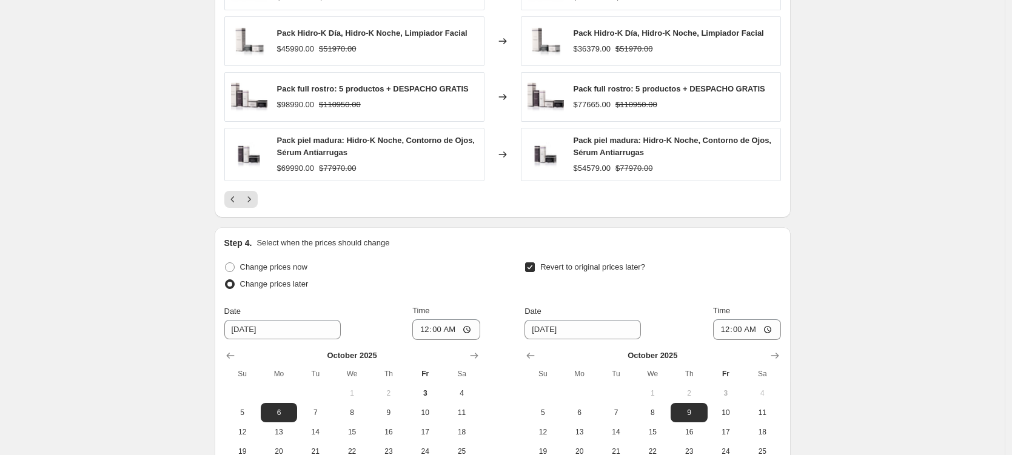
scroll to position [1198, 0]
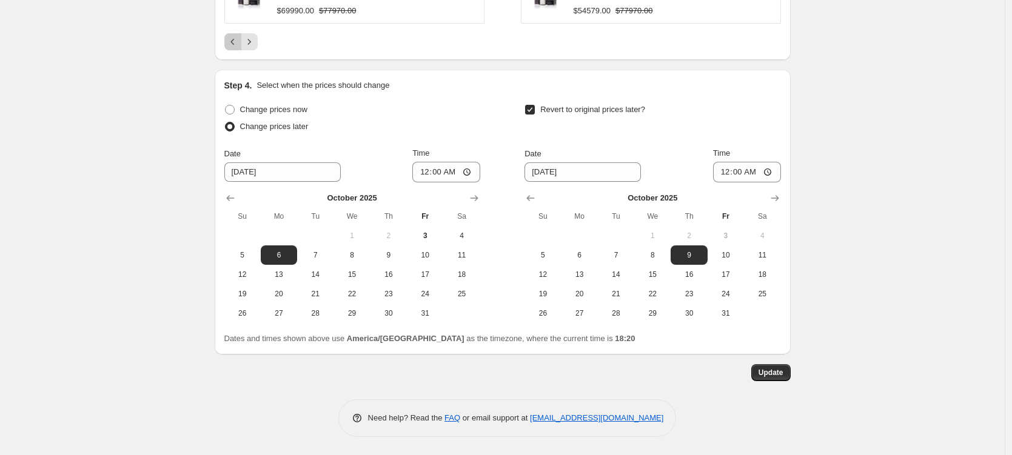
click at [238, 47] on icon "Previous" at bounding box center [233, 42] width 12 height 12
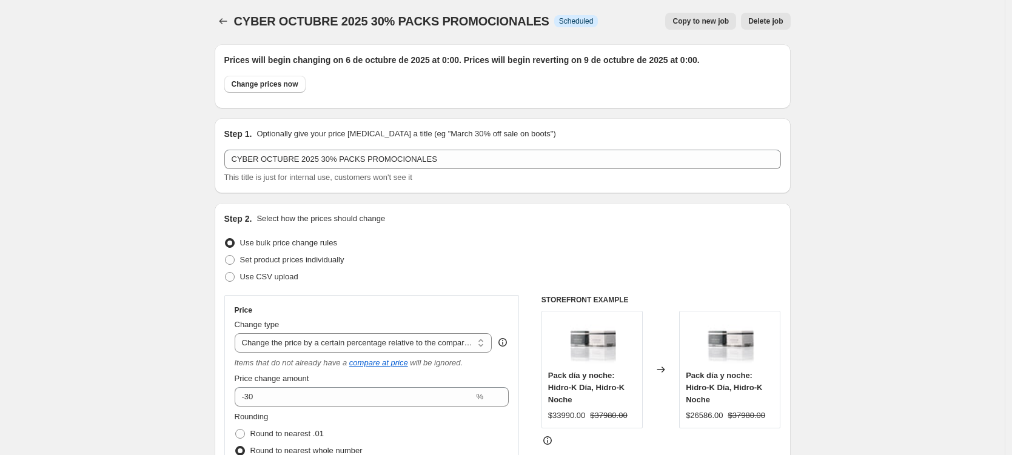
scroll to position [0, 0]
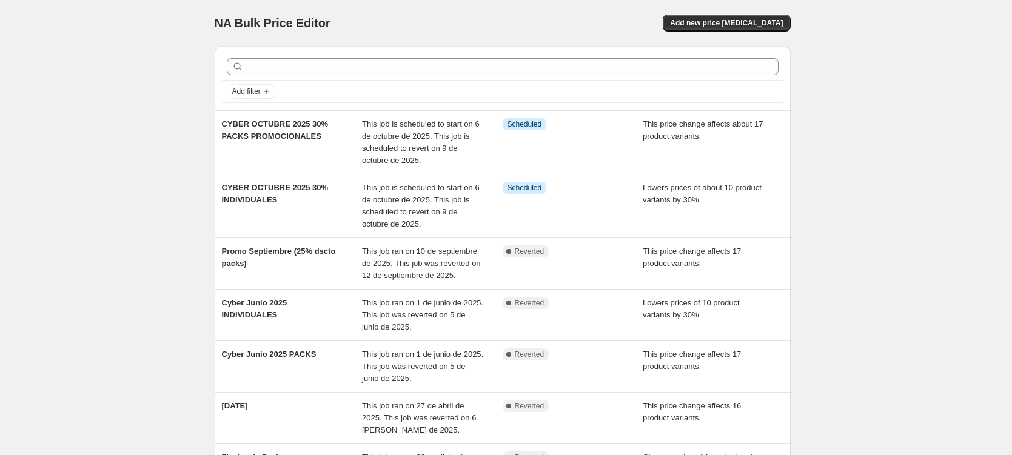
click at [130, 115] on div "NA Bulk Price Editor. This page is ready NA Bulk Price Editor Add new price cha…" at bounding box center [502, 385] width 1005 height 770
